Goal: Information Seeking & Learning: Learn about a topic

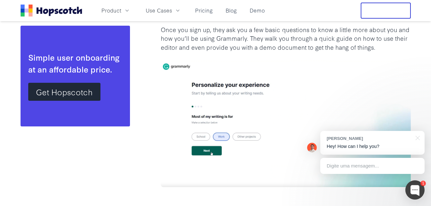
scroll to position [1058, 0]
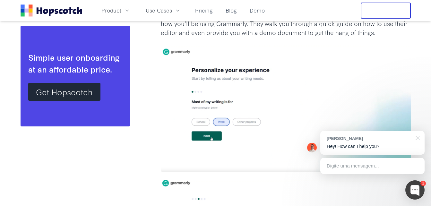
click at [416, 139] on div at bounding box center [416, 137] width 16 height 13
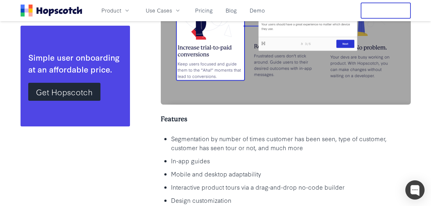
scroll to position [15234, 0]
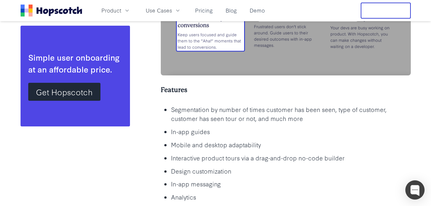
click at [173, 87] on h5 "Features" at bounding box center [286, 90] width 250 height 9
drag, startPoint x: 173, startPoint y: 87, endPoint x: 268, endPoint y: 101, distance: 95.9
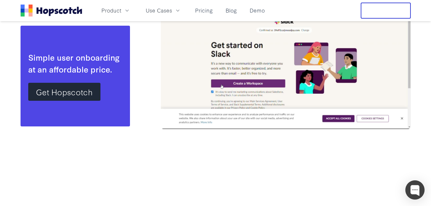
scroll to position [14450, 0]
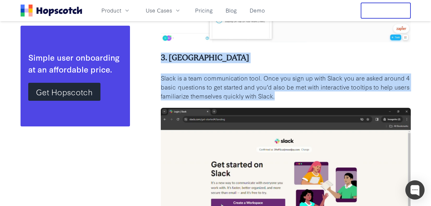
drag, startPoint x: 273, startPoint y: 96, endPoint x: 148, endPoint y: 57, distance: 131.6
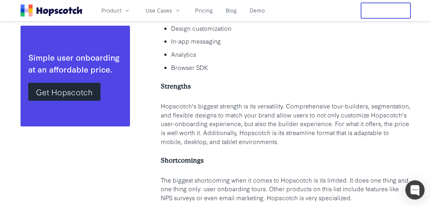
scroll to position [15380, 0]
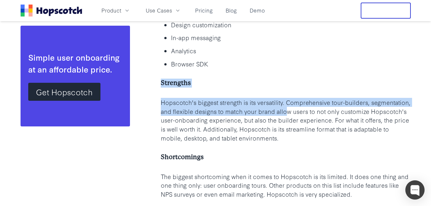
drag, startPoint x: 160, startPoint y: 85, endPoint x: 294, endPoint y: 118, distance: 137.8
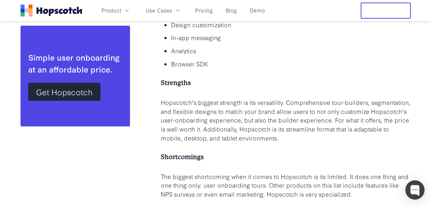
drag, startPoint x: 294, startPoint y: 118, endPoint x: 288, endPoint y: 144, distance: 26.6
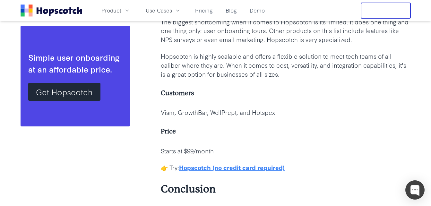
scroll to position [15540, 0]
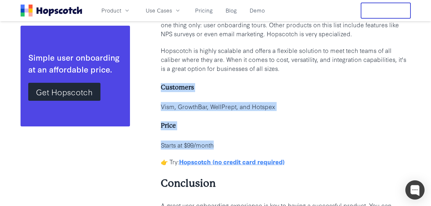
drag, startPoint x: 218, startPoint y: 143, endPoint x: 148, endPoint y: 86, distance: 90.7
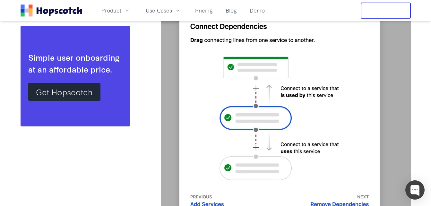
scroll to position [13167, 0]
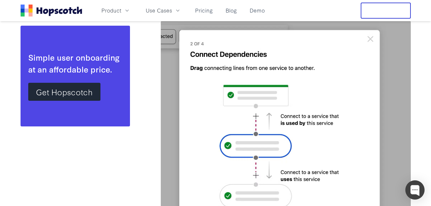
click at [274, 91] on img at bounding box center [286, 144] width 250 height 248
click at [369, 39] on img at bounding box center [286, 144] width 250 height 248
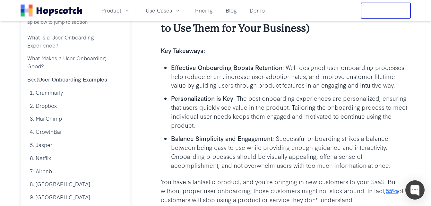
scroll to position [128, 0]
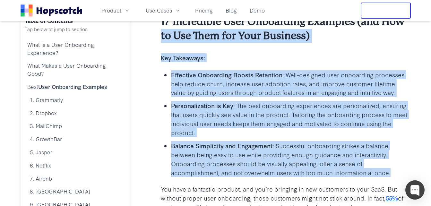
drag, startPoint x: 330, startPoint y: 173, endPoint x: 161, endPoint y: 31, distance: 220.6
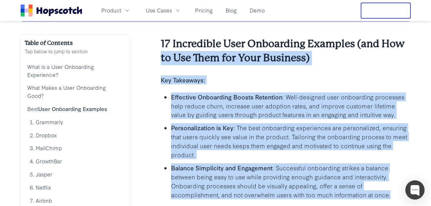
scroll to position [96, 0]
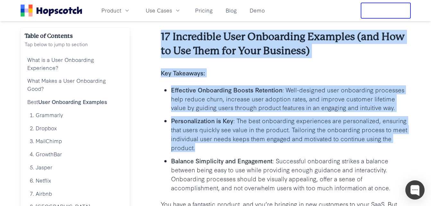
scroll to position [160, 0]
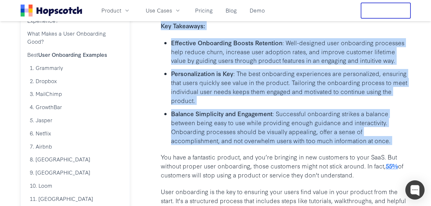
drag, startPoint x: 157, startPoint y: 49, endPoint x: 343, endPoint y: 144, distance: 209.1
drag, startPoint x: 343, startPoint y: 144, endPoint x: 347, endPoint y: 142, distance: 4.2
click at [344, 143] on p "Balance Simplicity and Engagement : Successful onboarding strikes a balance bet…" at bounding box center [291, 127] width 240 height 36
click at [360, 141] on p "Balance Simplicity and Engagement : Successful onboarding strikes a balance bet…" at bounding box center [291, 127] width 240 height 36
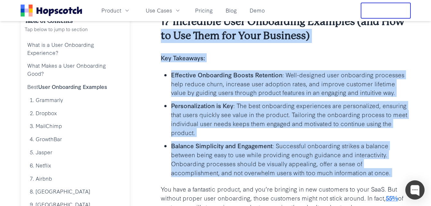
scroll to position [96, 0]
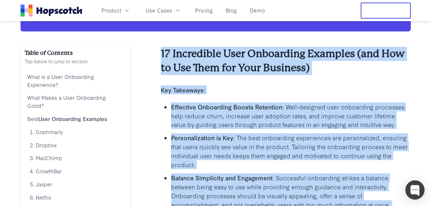
drag, startPoint x: 360, startPoint y: 141, endPoint x: 153, endPoint y: 52, distance: 225.6
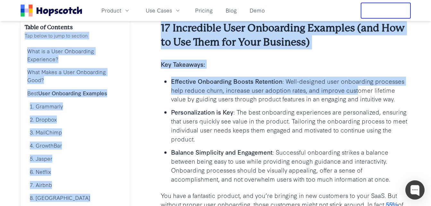
scroll to position [128, 0]
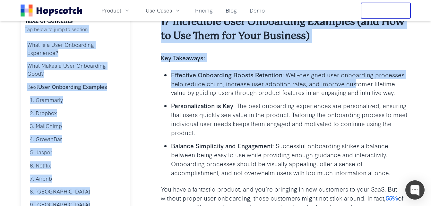
drag, startPoint x: 193, startPoint y: 53, endPoint x: 333, endPoint y: 89, distance: 144.6
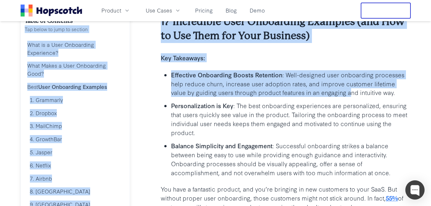
drag, startPoint x: 333, startPoint y: 89, endPoint x: 259, endPoint y: 90, distance: 74.4
click at [259, 90] on p "Effective Onboarding Boosts Retention : Well-designed user onboarding processes…" at bounding box center [291, 83] width 240 height 27
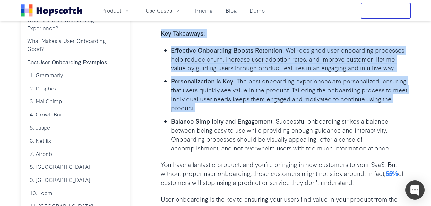
scroll to position [160, 0]
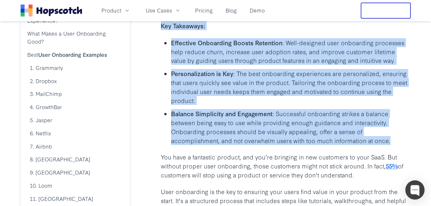
drag, startPoint x: 162, startPoint y: 55, endPoint x: 350, endPoint y: 146, distance: 208.9
click at [349, 144] on p "Balance Simplicity and Engagement : Successful onboarding strikes a balance bet…" at bounding box center [291, 127] width 240 height 36
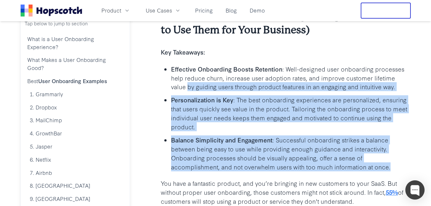
scroll to position [96, 0]
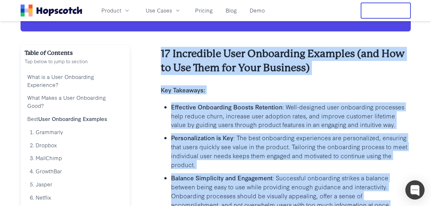
drag, startPoint x: 340, startPoint y: 140, endPoint x: 152, endPoint y: 55, distance: 206.4
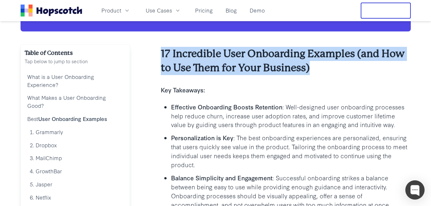
drag, startPoint x: 259, startPoint y: 67, endPoint x: 383, endPoint y: 67, distance: 124.4
drag, startPoint x: 383, startPoint y: 67, endPoint x: 343, endPoint y: 69, distance: 39.8
click at [343, 69] on h2 "17 Incredible User Onboarding Examples (and How to Use Them for Your Business)" at bounding box center [286, 61] width 250 height 28
click at [343, 73] on h2 "17 Incredible User Onboarding Examples (and How to Use Them for Your Business)" at bounding box center [286, 61] width 250 height 28
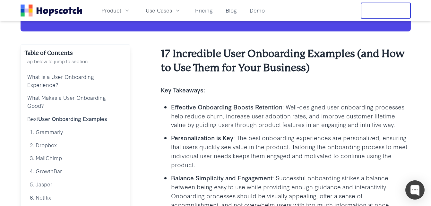
click at [216, 102] on li "Effective Onboarding Boosts Retention : Well-designed user onboarding processes…" at bounding box center [291, 115] width 240 height 27
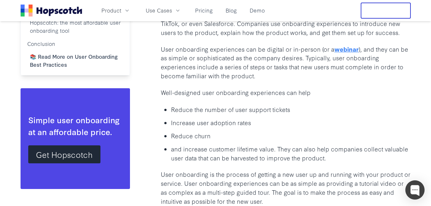
scroll to position [385, 0]
